Goal: Transaction & Acquisition: Purchase product/service

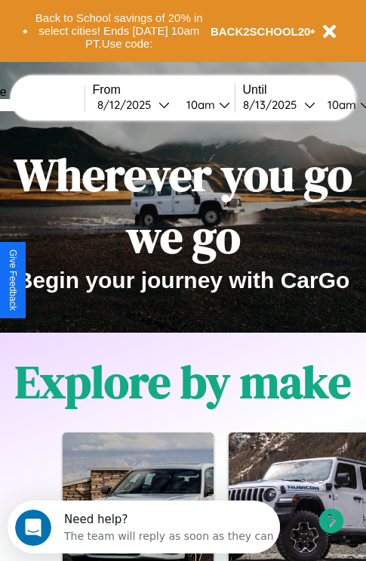
scroll to position [233, 0]
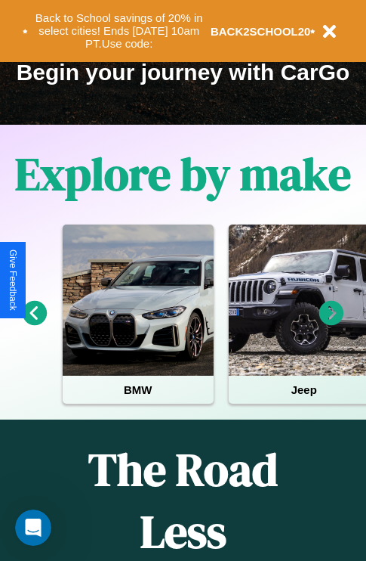
click at [332, 323] on icon at bounding box center [332, 313] width 25 height 25
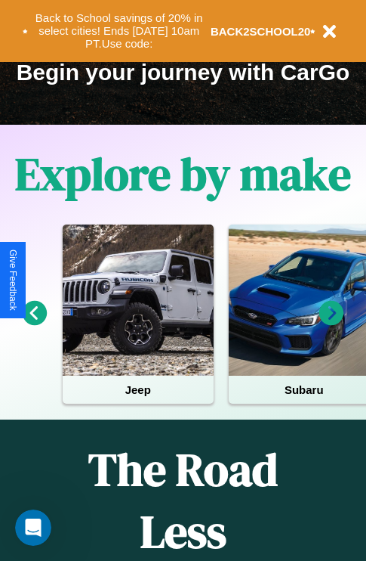
click at [332, 323] on icon at bounding box center [332, 313] width 25 height 25
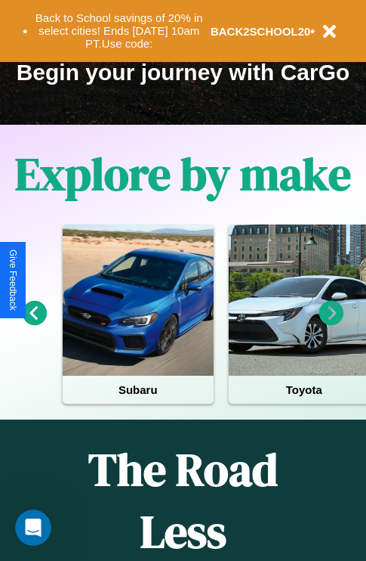
click at [332, 323] on icon at bounding box center [332, 313] width 25 height 25
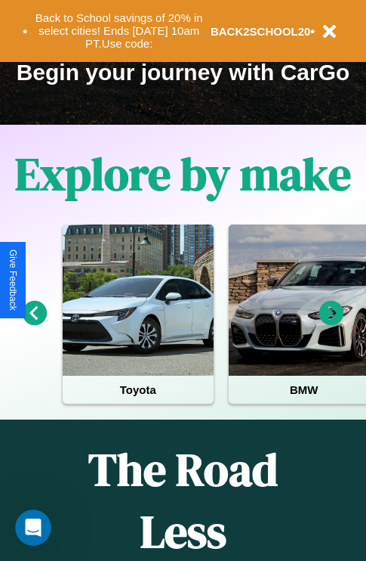
click at [332, 323] on icon at bounding box center [332, 313] width 25 height 25
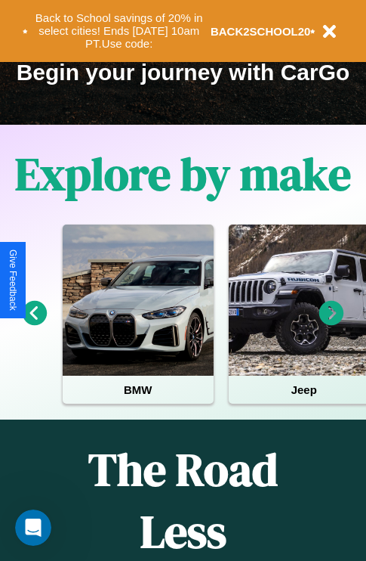
click at [332, 323] on icon at bounding box center [332, 313] width 25 height 25
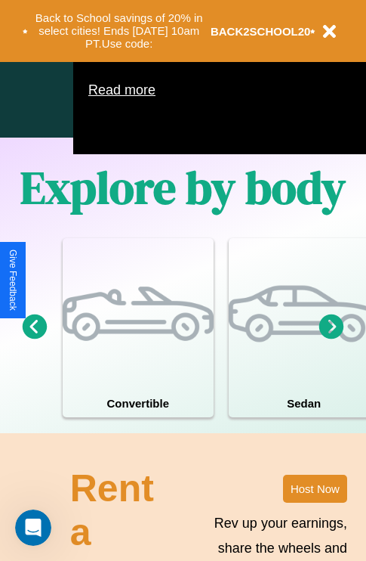
scroll to position [971, 0]
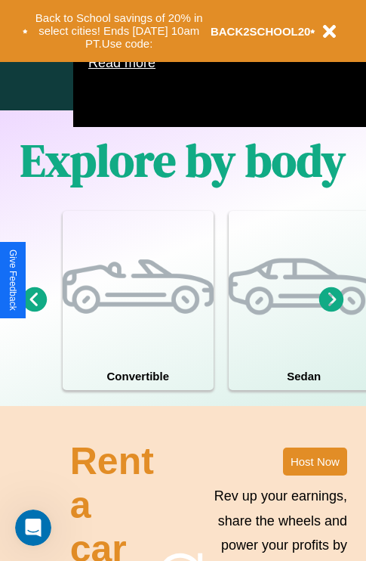
click at [34, 311] on icon at bounding box center [35, 298] width 25 height 25
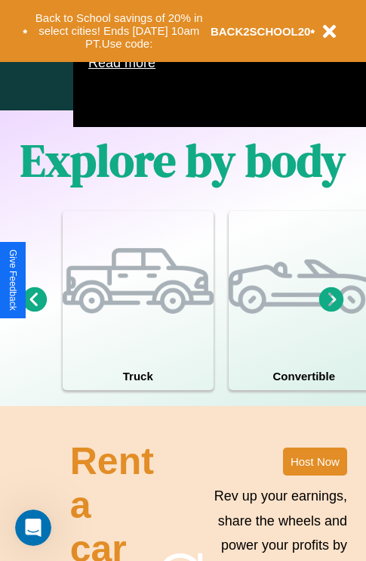
click at [332, 311] on icon at bounding box center [332, 298] width 25 height 25
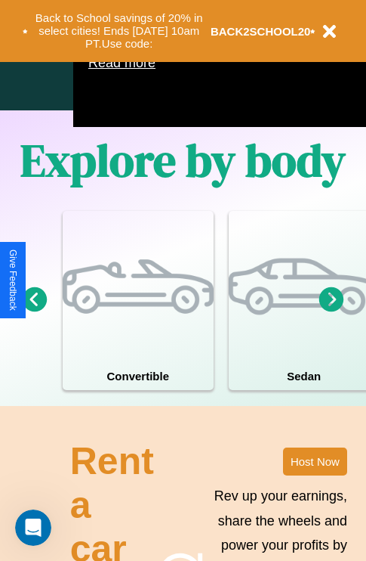
click at [332, 311] on icon at bounding box center [332, 298] width 25 height 25
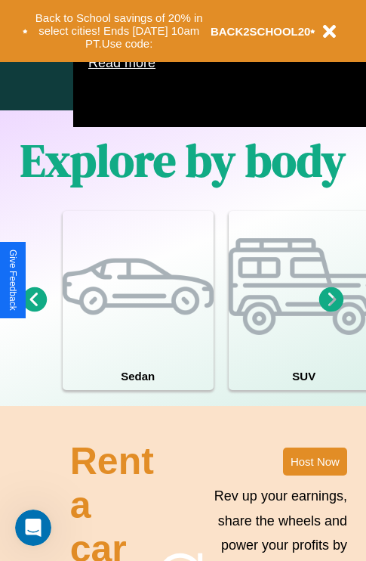
click at [332, 311] on icon at bounding box center [332, 298] width 25 height 25
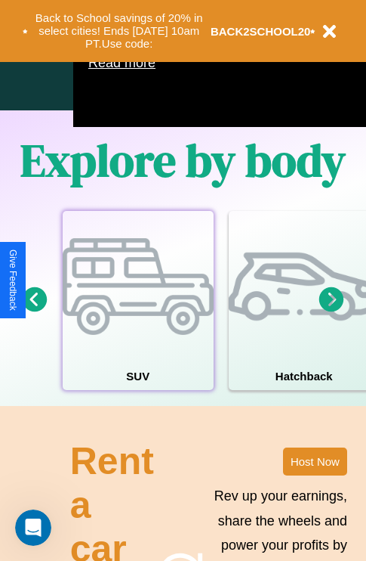
click at [138, 323] on div at bounding box center [138, 286] width 151 height 151
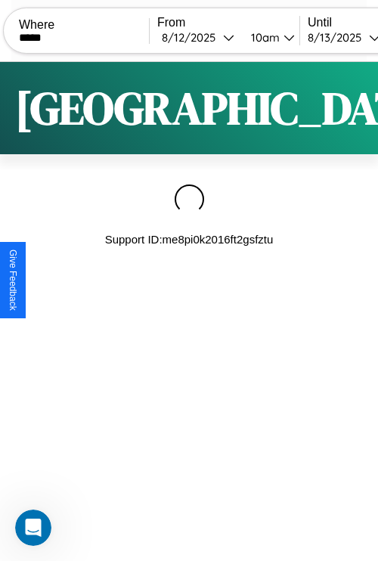
type input "*****"
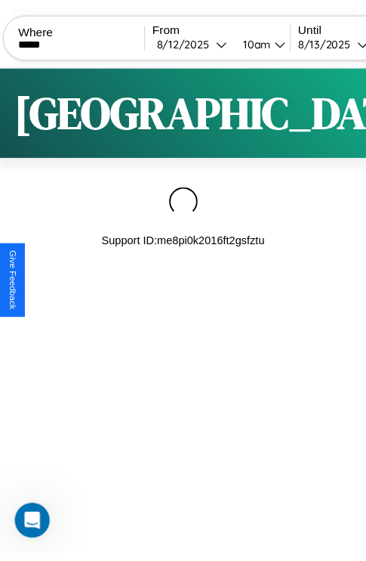
scroll to position [0, 128]
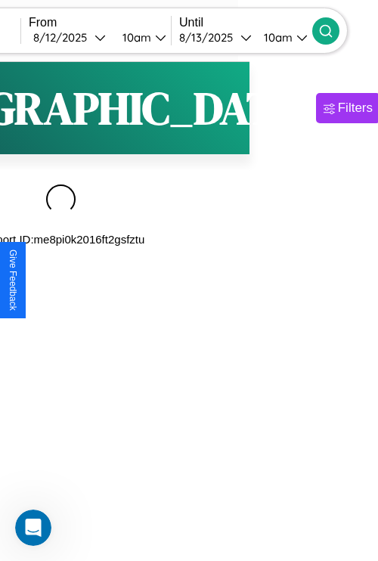
click at [333, 30] on icon at bounding box center [325, 30] width 15 height 15
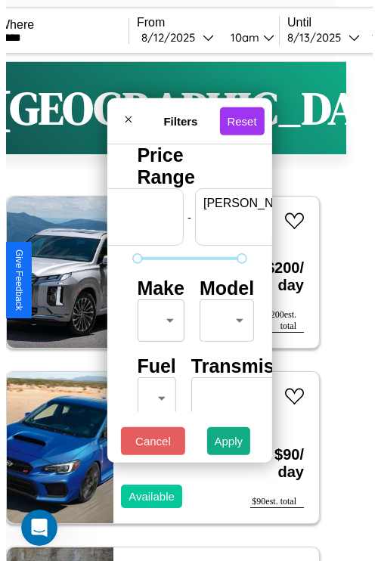
scroll to position [0, 94]
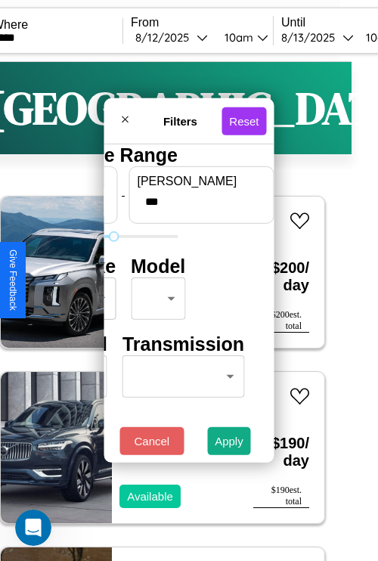
type input "***"
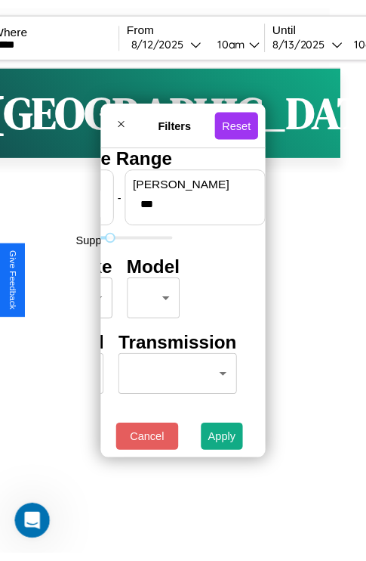
scroll to position [0, 0]
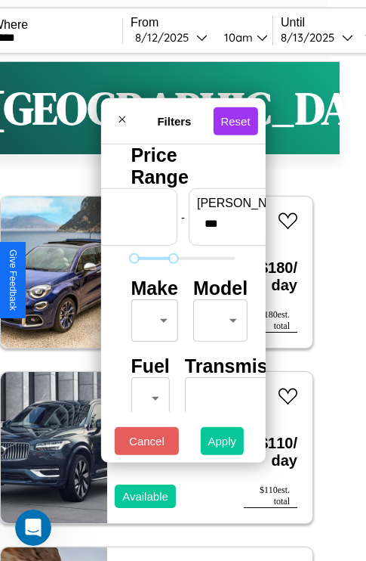
type input "**"
click at [223, 444] on button "Apply" at bounding box center [223, 441] width 44 height 28
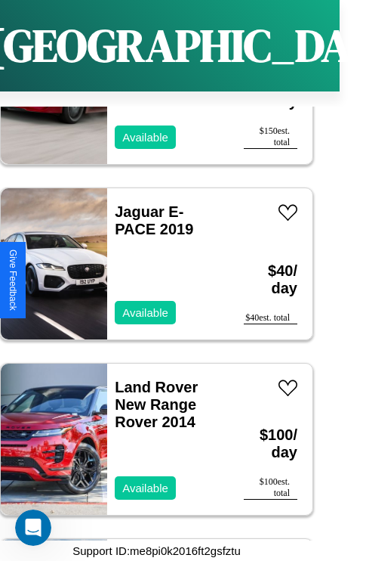
scroll to position [10047, 0]
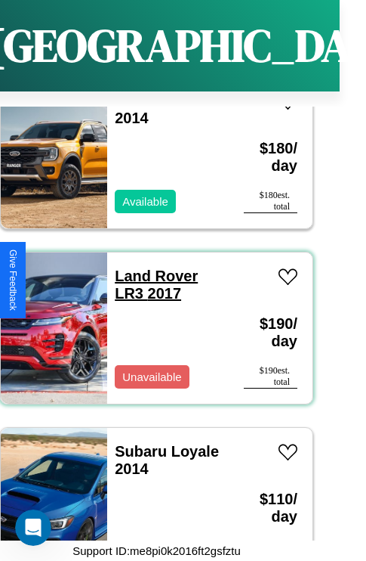
click at [152, 267] on link "Land Rover LR3 2017" at bounding box center [156, 284] width 83 height 34
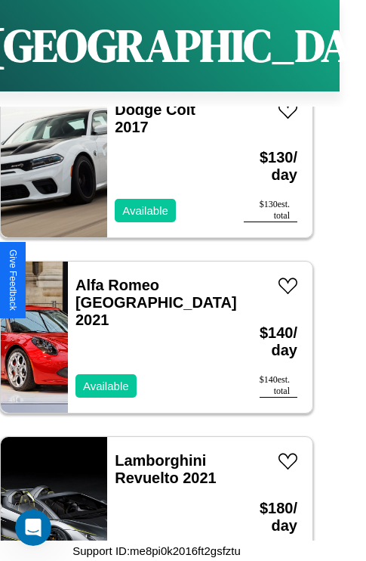
scroll to position [10748, 0]
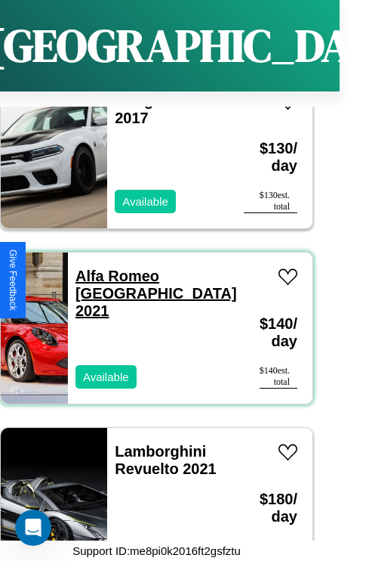
click at [152, 267] on link "Alfa Romeo Milano 2021" at bounding box center [157, 292] width 162 height 51
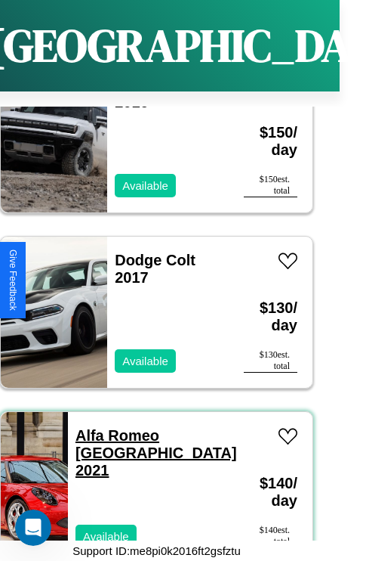
scroll to position [10573, 0]
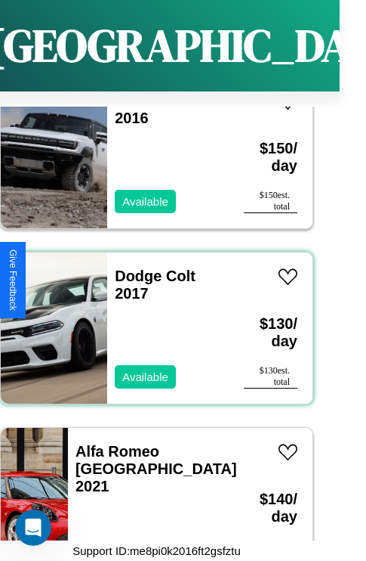
click at [151, 319] on div "Dodge Colt 2017 Available" at bounding box center [168, 327] width 122 height 151
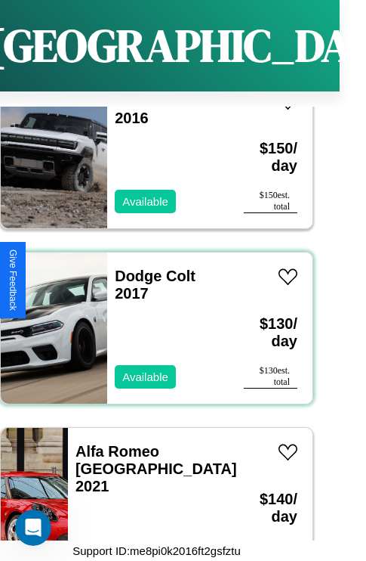
click at [151, 319] on div "Dodge Colt 2017 Available" at bounding box center [168, 327] width 122 height 151
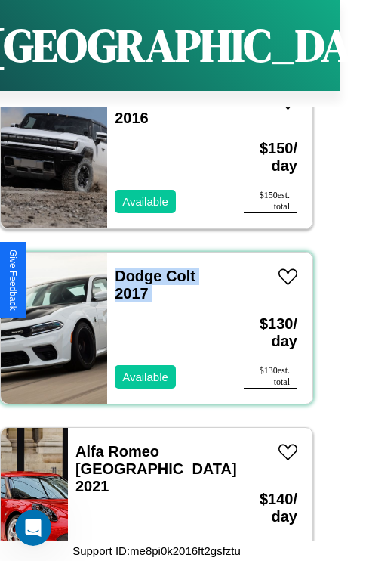
click at [151, 319] on div "Dodge Colt 2017 Available" at bounding box center [168, 327] width 122 height 151
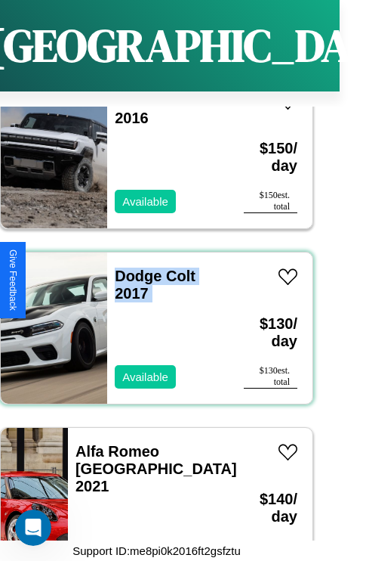
click at [151, 319] on div "Dodge Colt 2017 Available" at bounding box center [168, 327] width 122 height 151
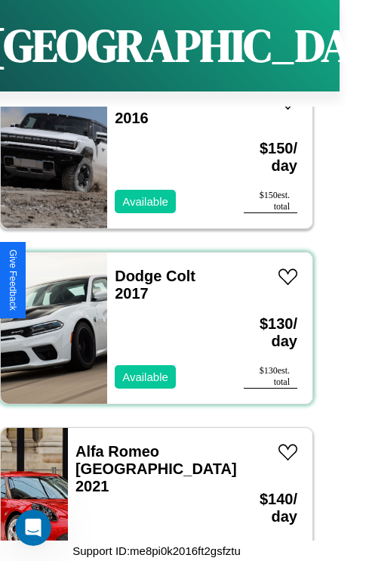
click at [151, 319] on div "Dodge Colt 2017 Available" at bounding box center [168, 327] width 122 height 151
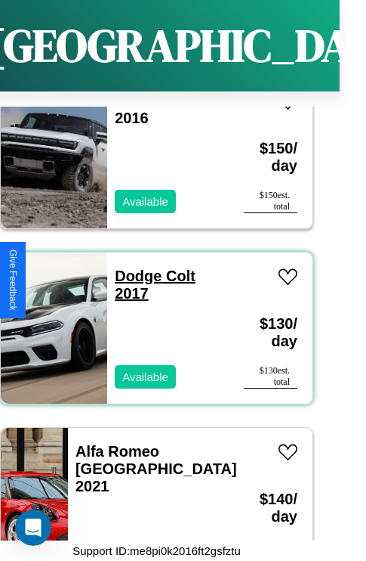
click at [134, 267] on link "Dodge Colt 2017" at bounding box center [155, 284] width 81 height 34
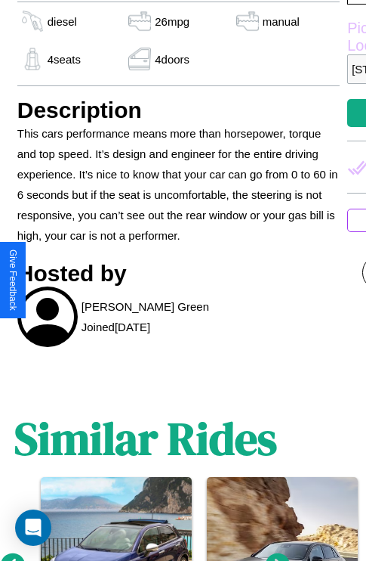
scroll to position [505, 39]
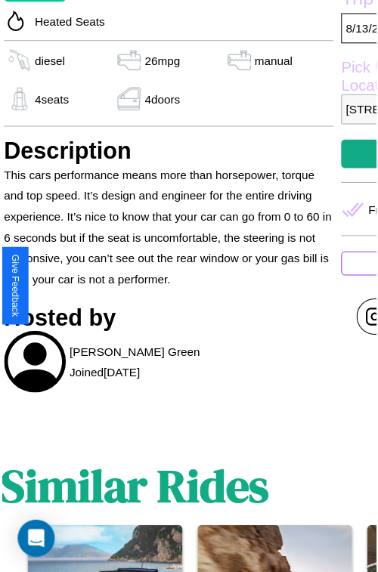
scroll to position [453, 54]
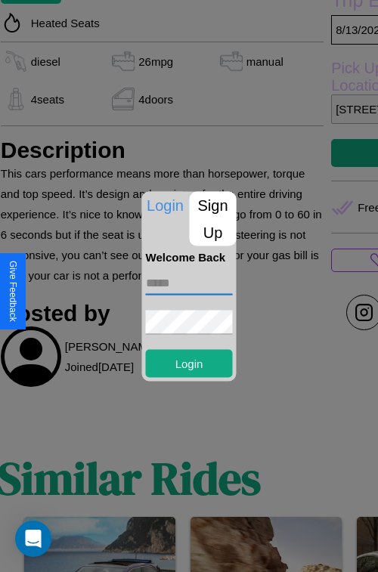
click at [189, 283] on input "text" at bounding box center [189, 282] width 87 height 24
type input "**********"
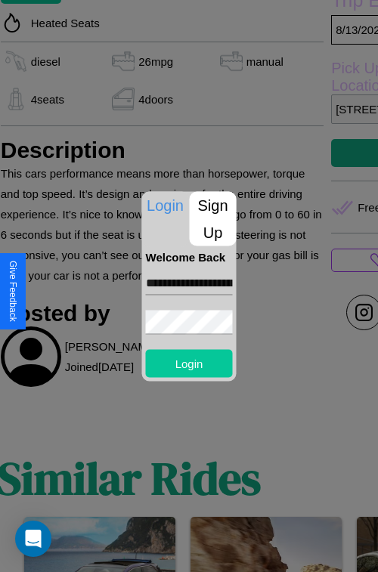
click at [189, 363] on button "Login" at bounding box center [189, 363] width 87 height 28
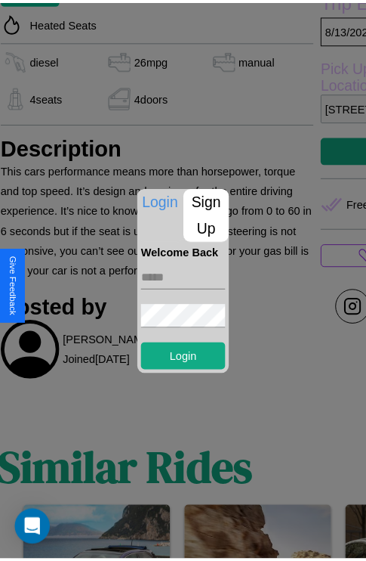
scroll to position [341, 54]
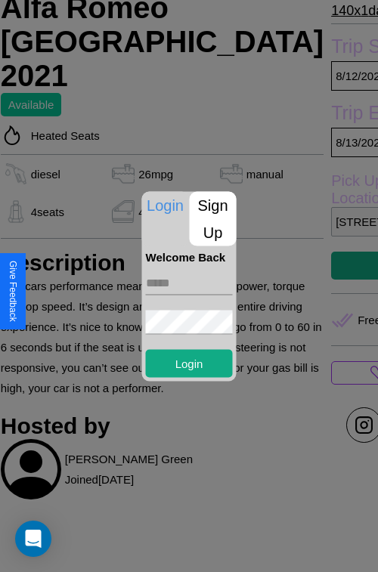
click at [280, 286] on div at bounding box center [189, 286] width 378 height 572
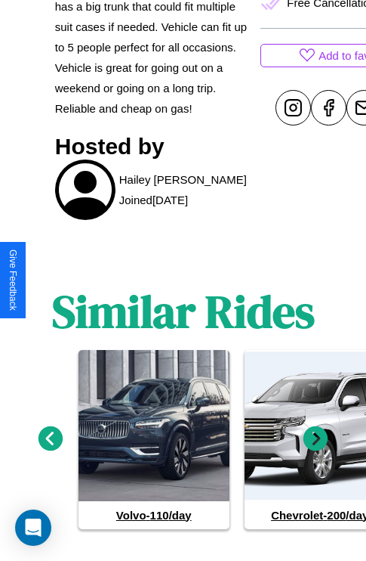
scroll to position [616, 0]
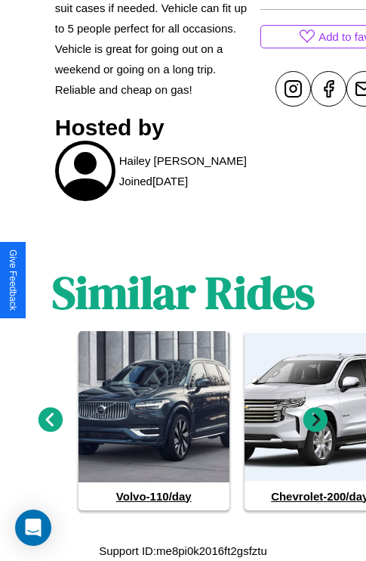
click at [316, 420] on icon at bounding box center [316, 418] width 25 height 25
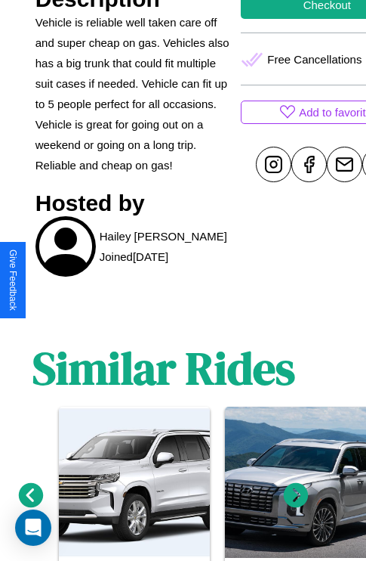
scroll to position [444, 45]
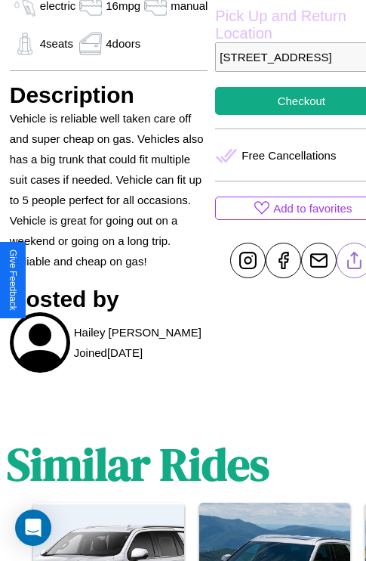
click at [355, 263] on line at bounding box center [355, 257] width 0 height 11
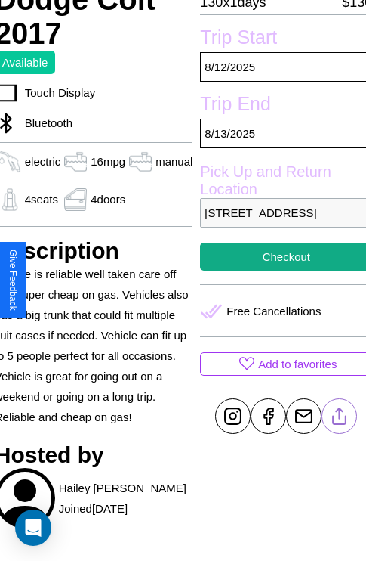
scroll to position [285, 60]
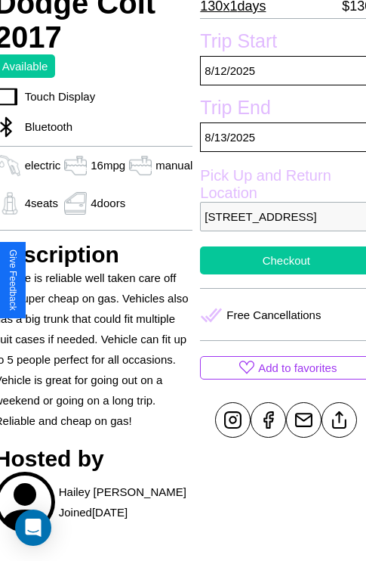
click at [280, 274] on button "Checkout" at bounding box center [286, 260] width 172 height 28
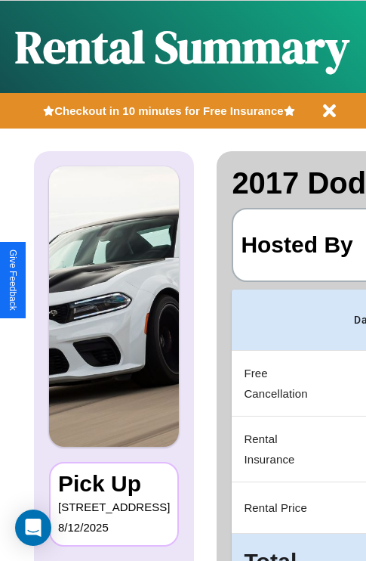
scroll to position [0, 286]
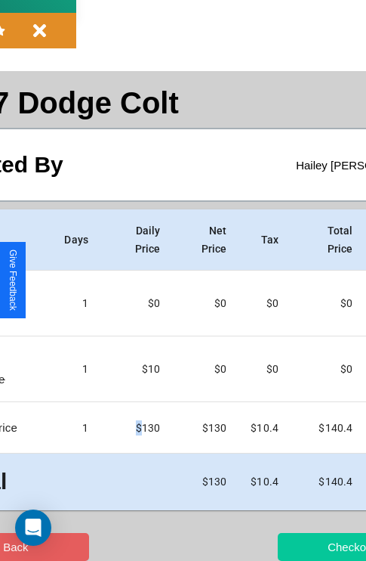
click at [292, 546] on button "Checkout" at bounding box center [351, 547] width 147 height 28
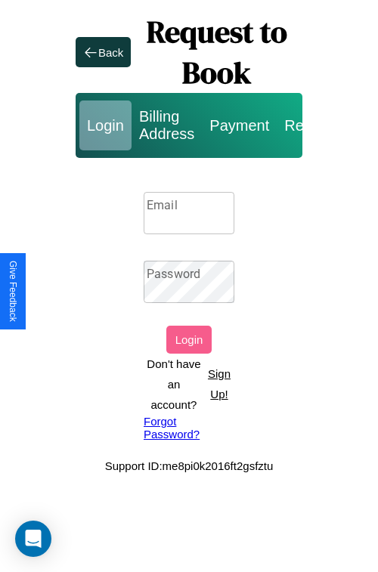
click at [218, 384] on p "Sign Up!" at bounding box center [219, 383] width 30 height 41
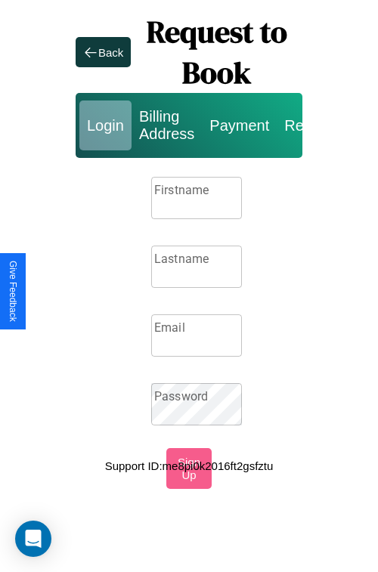
click at [196, 198] on input "Firstname" at bounding box center [196, 198] width 91 height 42
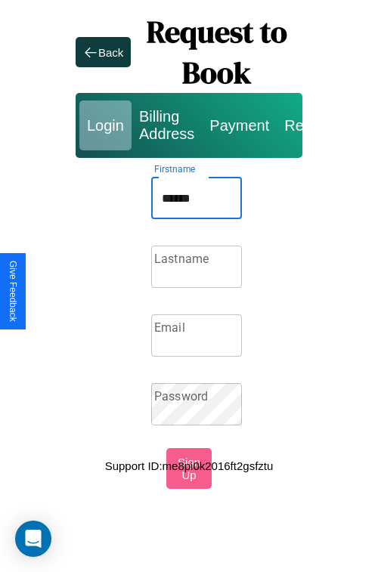
type input "******"
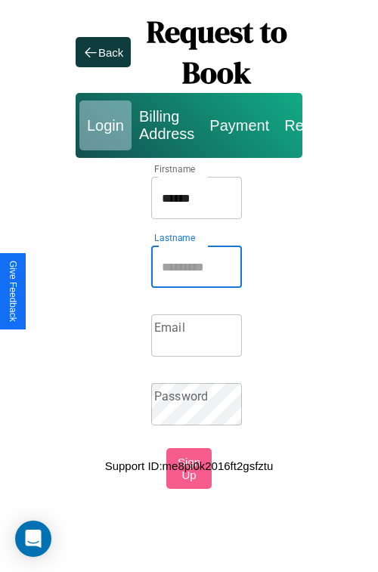
click at [196, 267] on input "Lastname" at bounding box center [196, 267] width 91 height 42
type input "******"
click at [196, 335] on input "Email" at bounding box center [196, 335] width 91 height 42
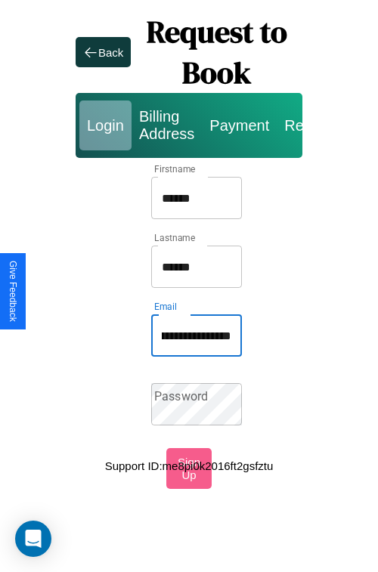
scroll to position [0, 59]
type input "**********"
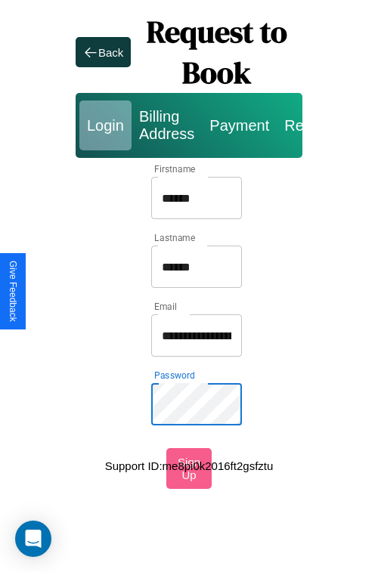
click at [196, 198] on input "******" at bounding box center [196, 198] width 91 height 42
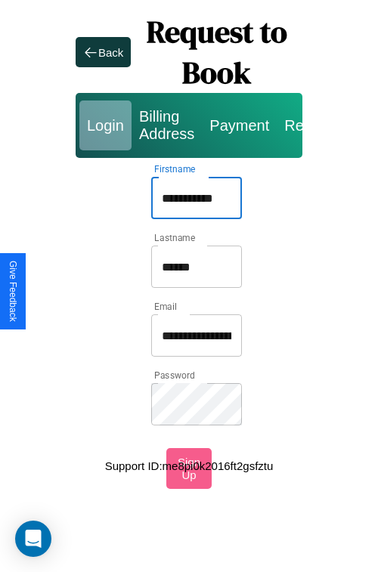
type input "**********"
click at [196, 335] on input "**********" at bounding box center [196, 335] width 91 height 42
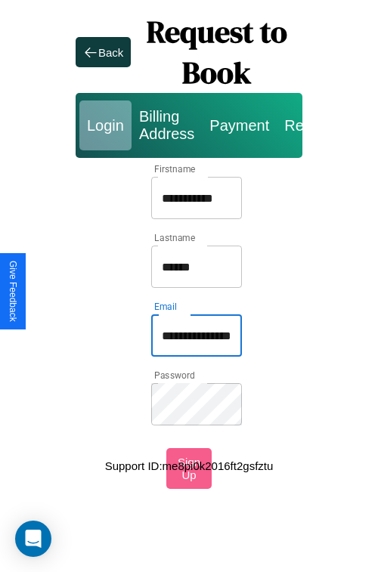
type input "**********"
